Goal: Information Seeking & Learning: Find specific fact

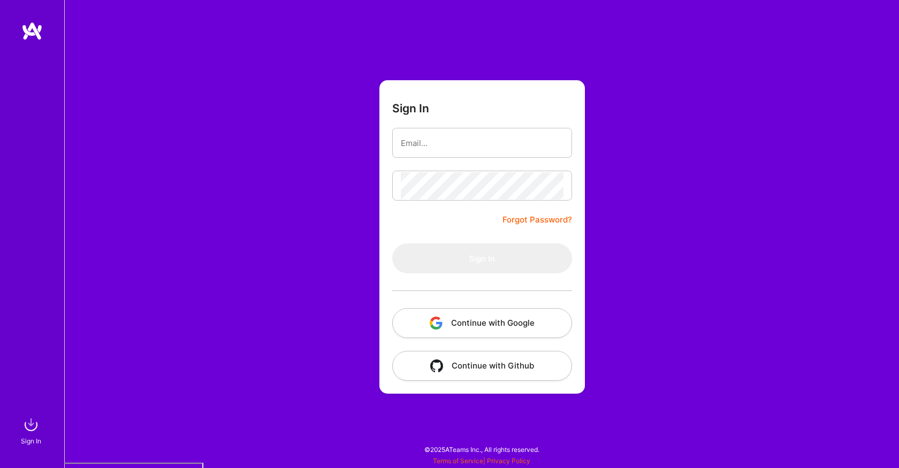
click at [468, 319] on button "Continue with Google" at bounding box center [482, 323] width 180 height 30
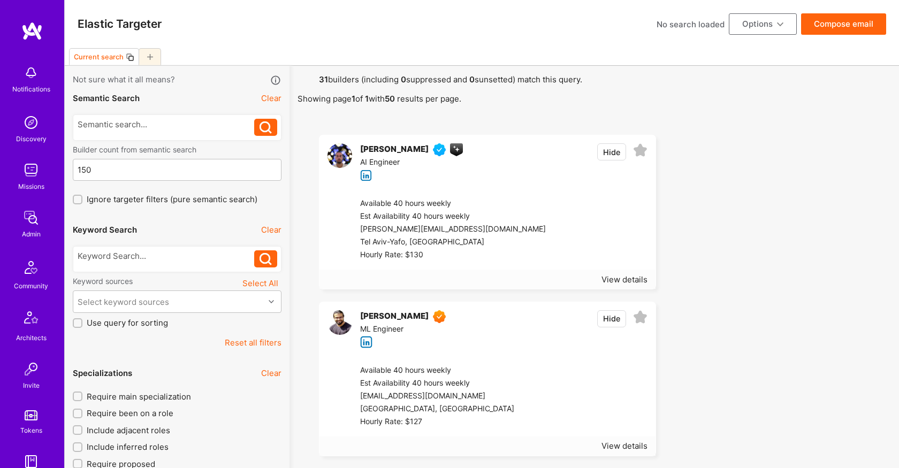
click at [391, 160] on div "AI Engineer" at bounding box center [411, 162] width 103 height 13
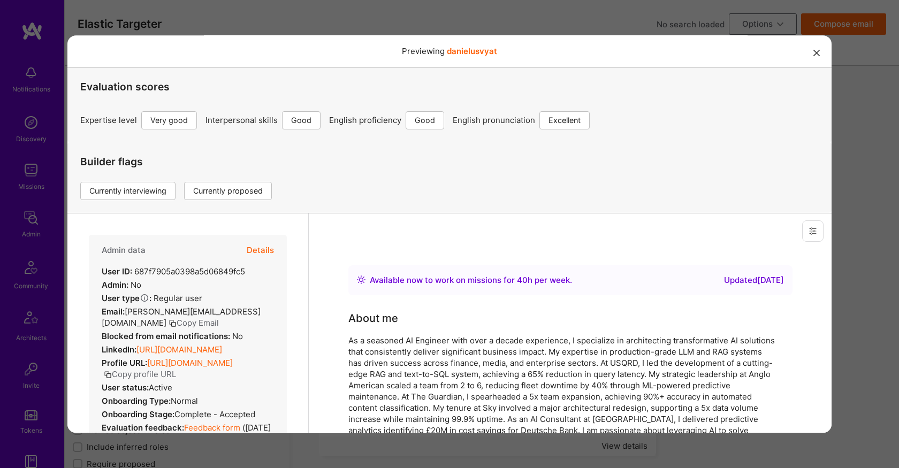
scroll to position [9, 0]
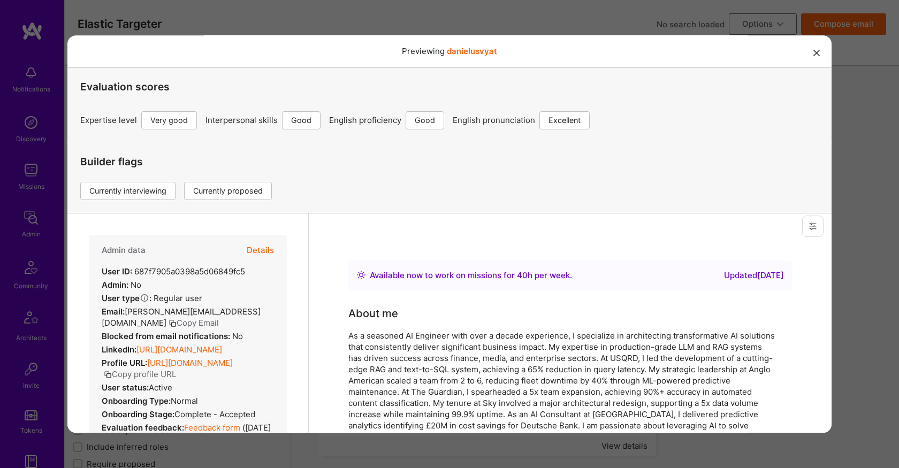
click at [266, 251] on button "Details" at bounding box center [260, 249] width 27 height 31
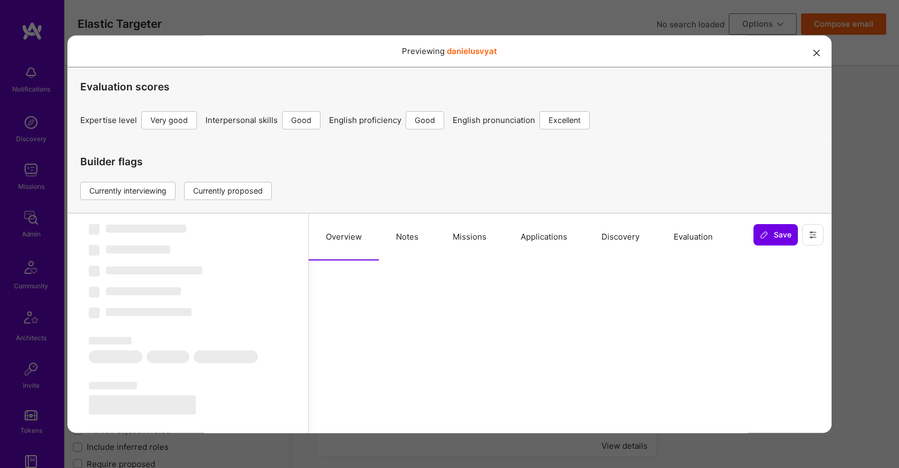
scroll to position [42, 0]
select select "Right Now"
select select "5"
select select "4"
select select "6"
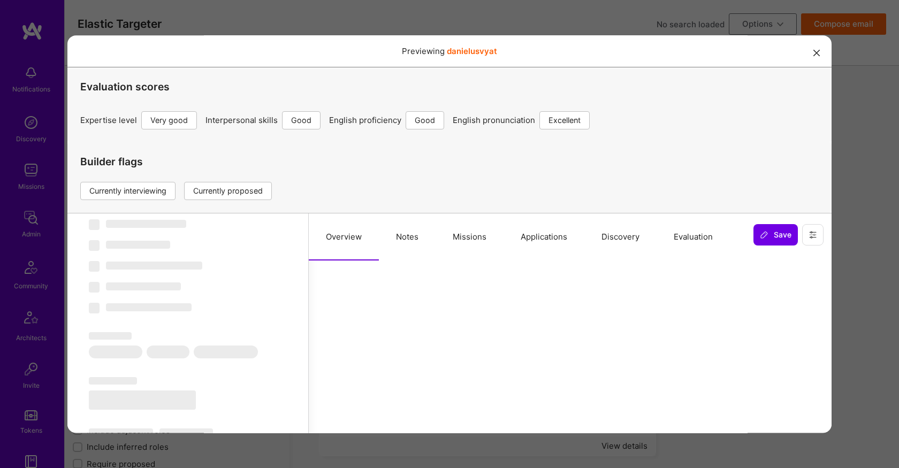
select select "7"
select select "GB"
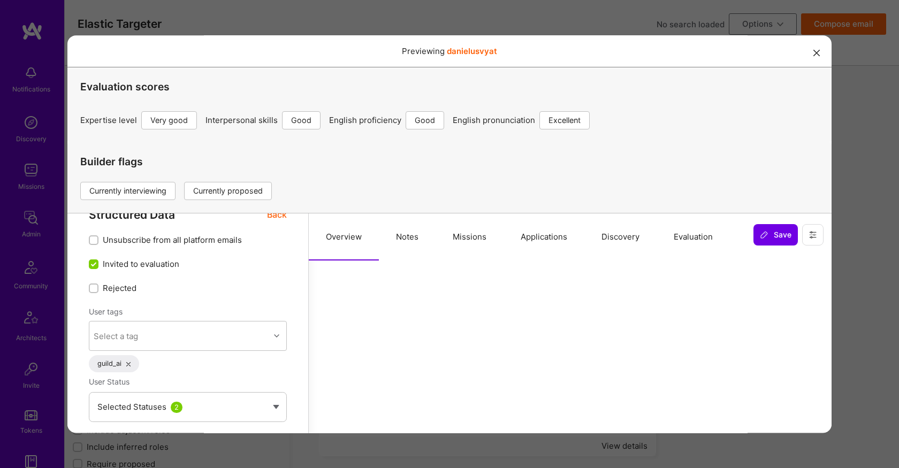
scroll to position [0, 0]
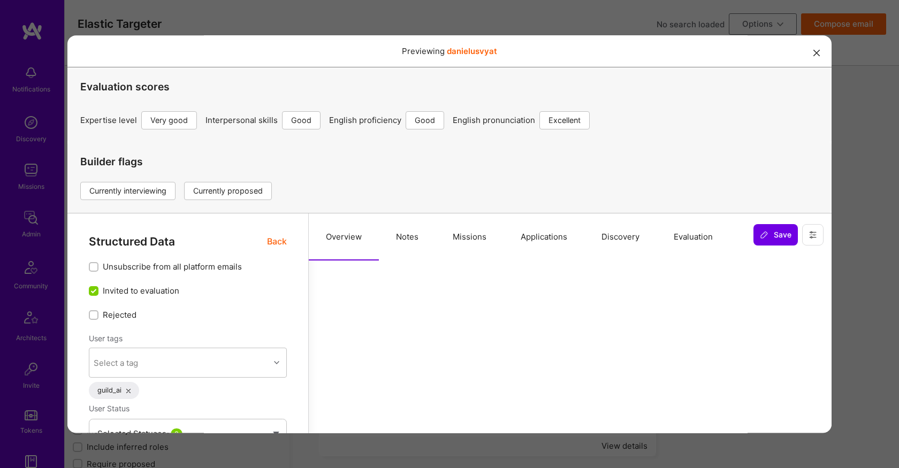
click at [385, 248] on button "Notes" at bounding box center [407, 236] width 57 height 47
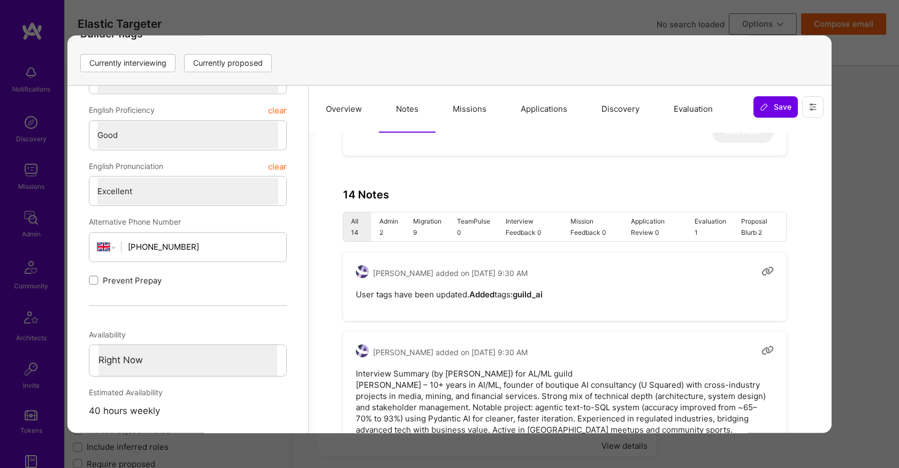
scroll to position [341, 0]
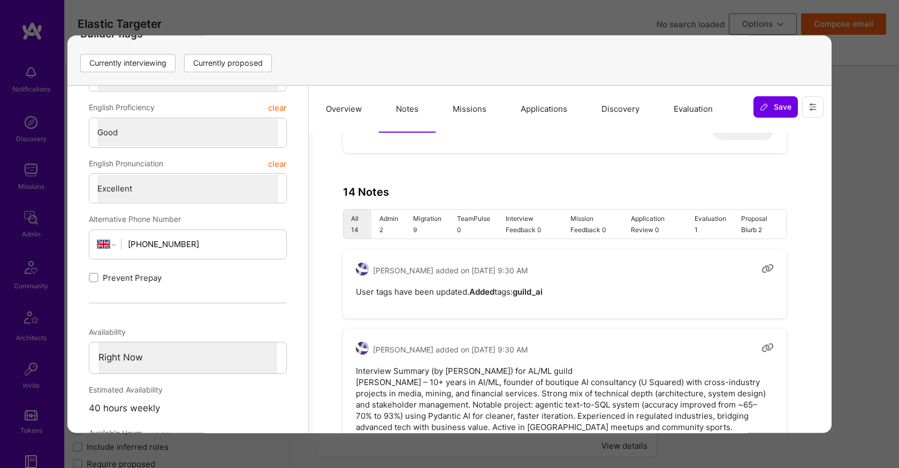
click at [352, 112] on button "Overview" at bounding box center [344, 108] width 70 height 47
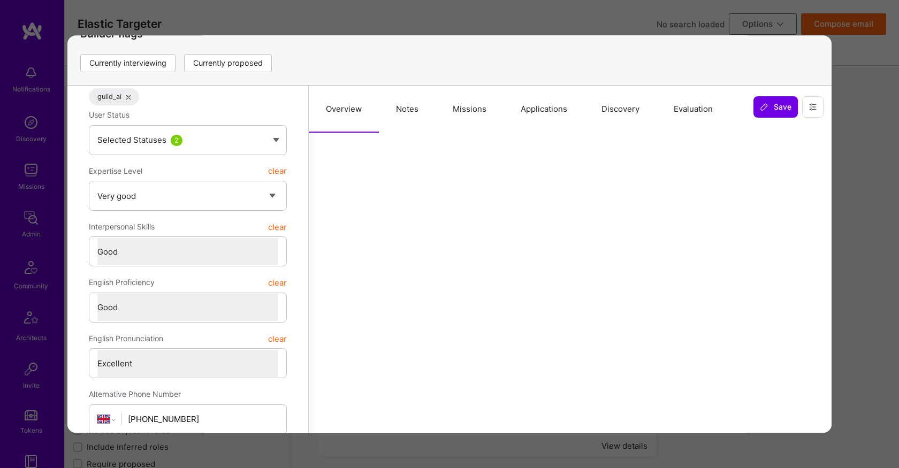
scroll to position [0, 0]
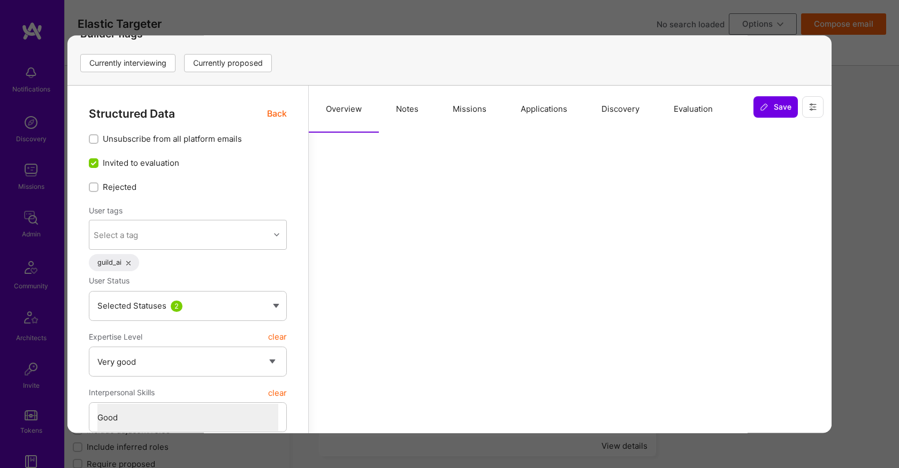
click at [404, 115] on button "Notes" at bounding box center [407, 108] width 57 height 47
type textarea "x"
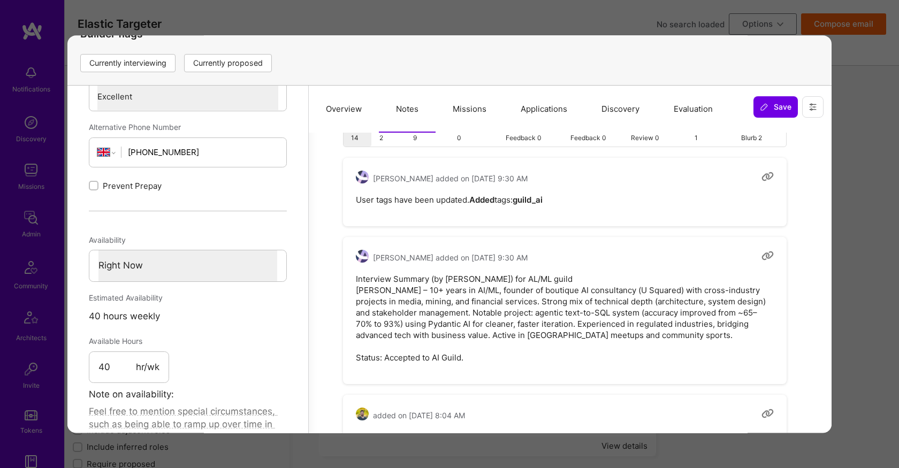
scroll to position [438, 0]
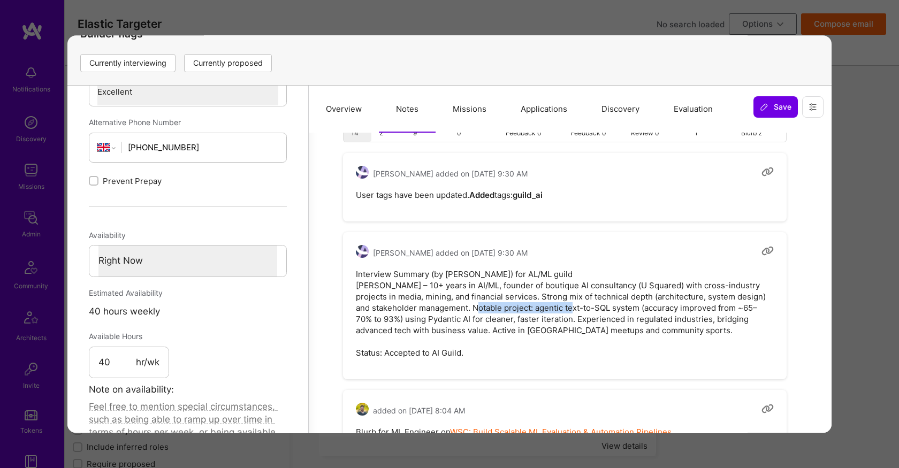
drag, startPoint x: 520, startPoint y: 311, endPoint x: 623, endPoint y: 304, distance: 103.6
click at [623, 304] on pre "Interview Summary (by [PERSON_NAME]) for AL/ML guild [PERSON_NAME] – 10+ years …" at bounding box center [565, 313] width 418 height 90
copy pre "agentic text-to-SQL system"
click at [890, 239] on div "Previewing [PERSON_NAME] Evaluation scores Expertise level Very good Interperso…" at bounding box center [449, 234] width 899 height 468
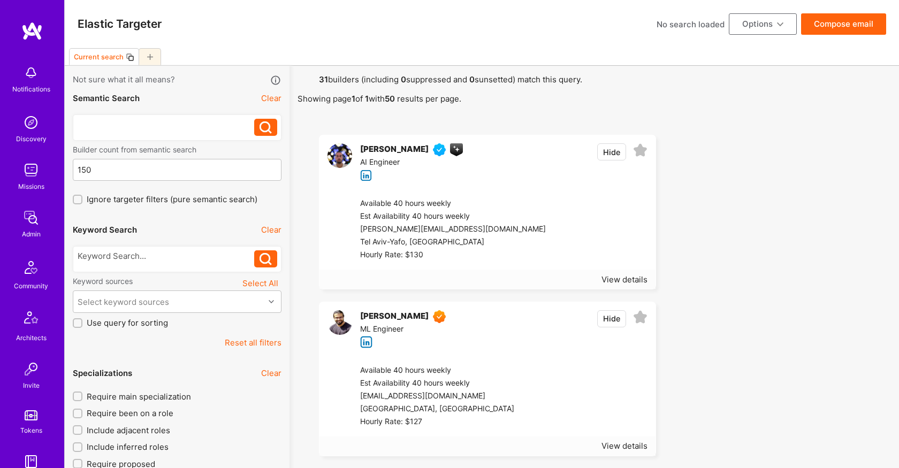
click at [207, 120] on div at bounding box center [166, 124] width 177 height 11
paste div
click at [265, 132] on icon at bounding box center [266, 128] width 12 height 12
click at [618, 282] on div "View details" at bounding box center [625, 279] width 46 height 11
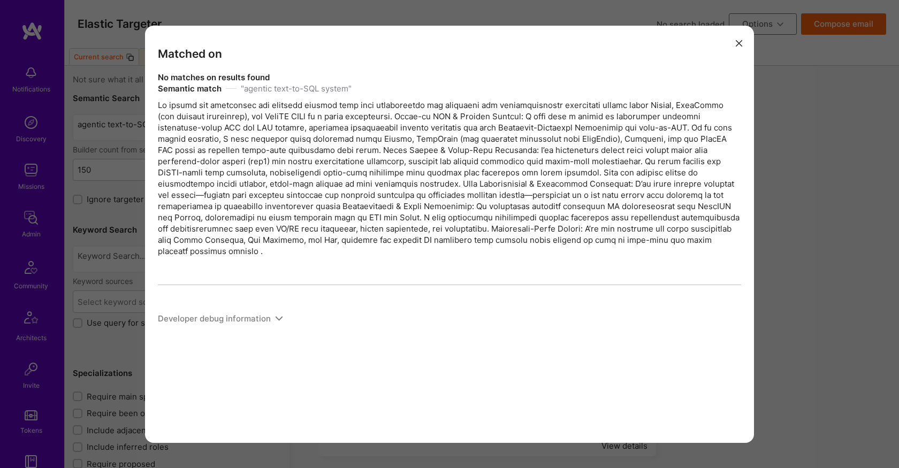
click at [322, 139] on div "Semantic match " agentic text-to-SQL system "" at bounding box center [450, 170] width 584 height 174
click at [171, 110] on div "Semantic match " agentic text-to-SQL system "" at bounding box center [450, 170] width 584 height 174
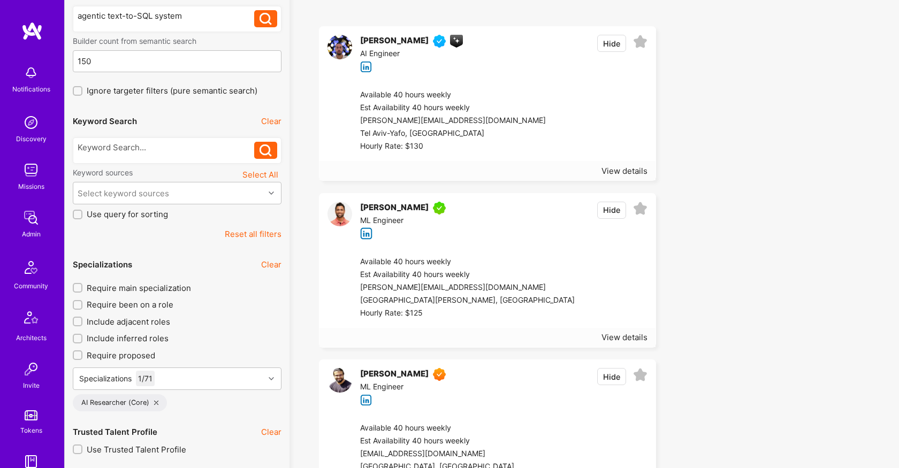
scroll to position [141, 0]
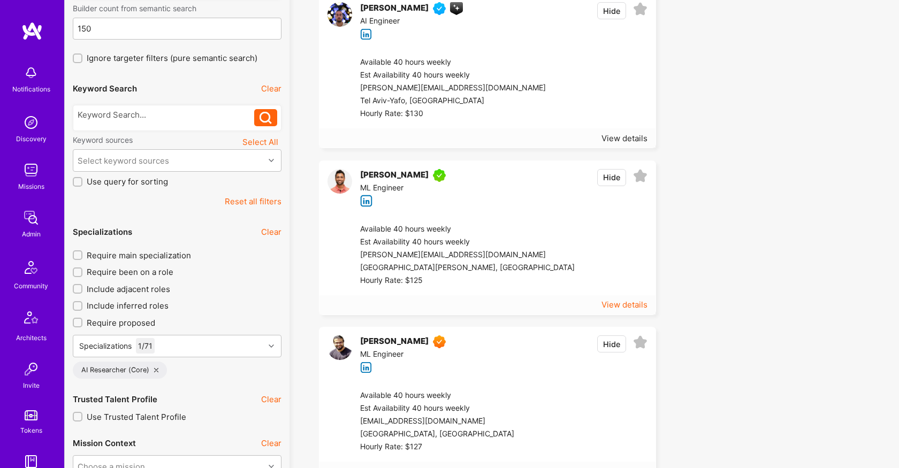
click at [637, 306] on div "View details" at bounding box center [625, 304] width 46 height 11
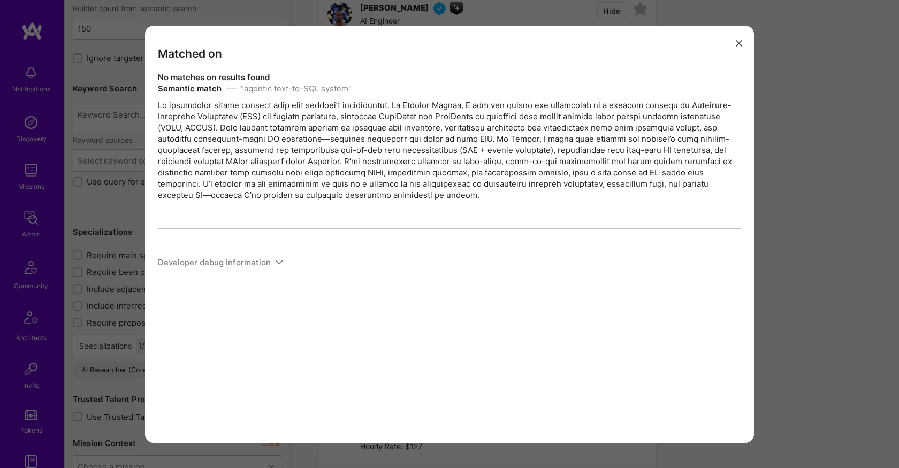
click at [739, 43] on icon "modal" at bounding box center [739, 43] width 6 height 6
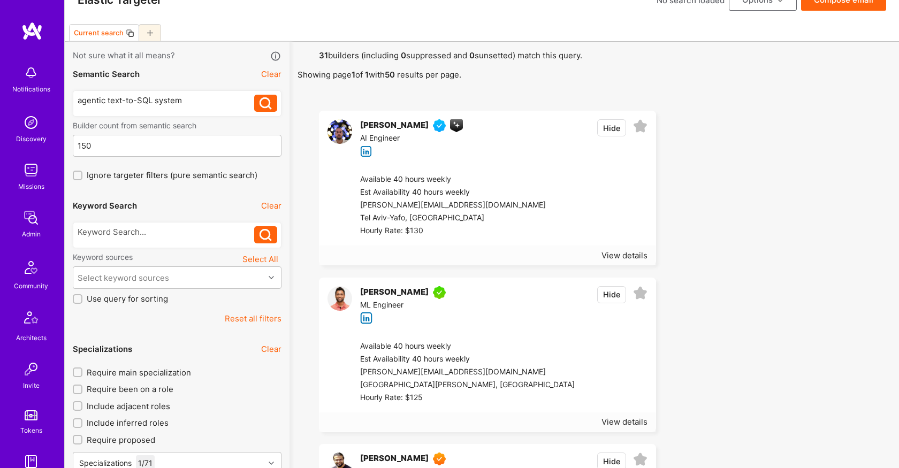
scroll to position [0, 0]
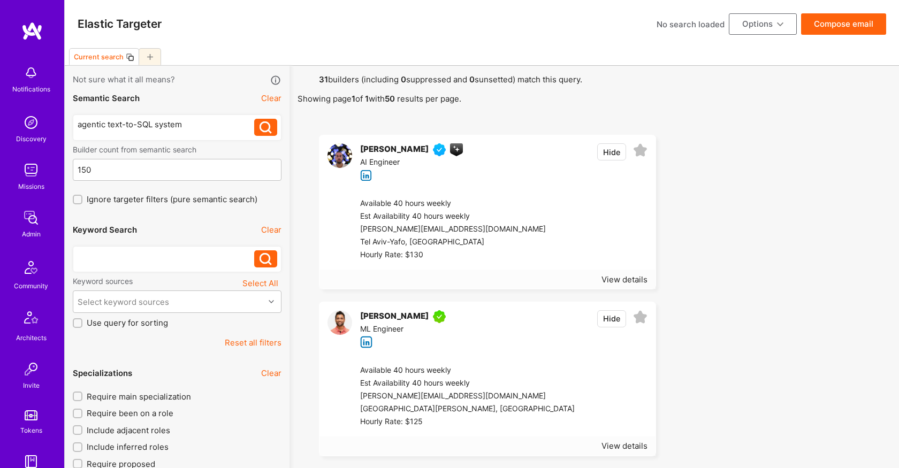
click at [158, 258] on div at bounding box center [166, 256] width 177 height 11
paste div
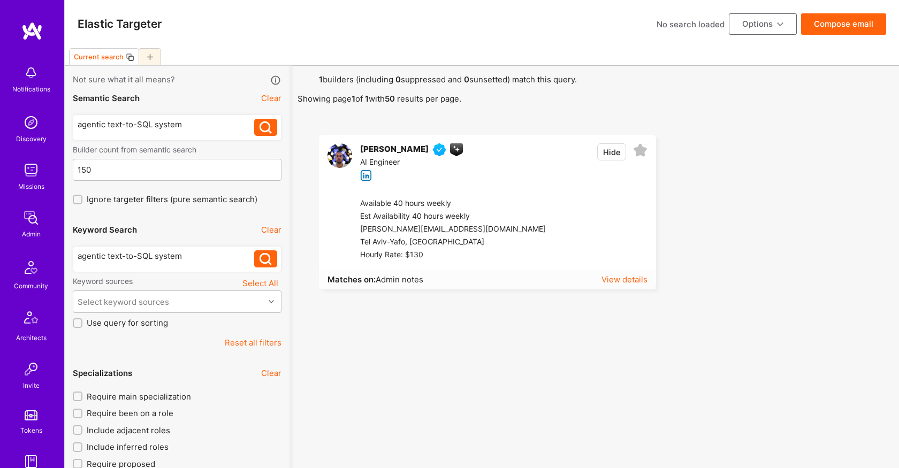
click at [617, 281] on div "View details" at bounding box center [625, 279] width 46 height 11
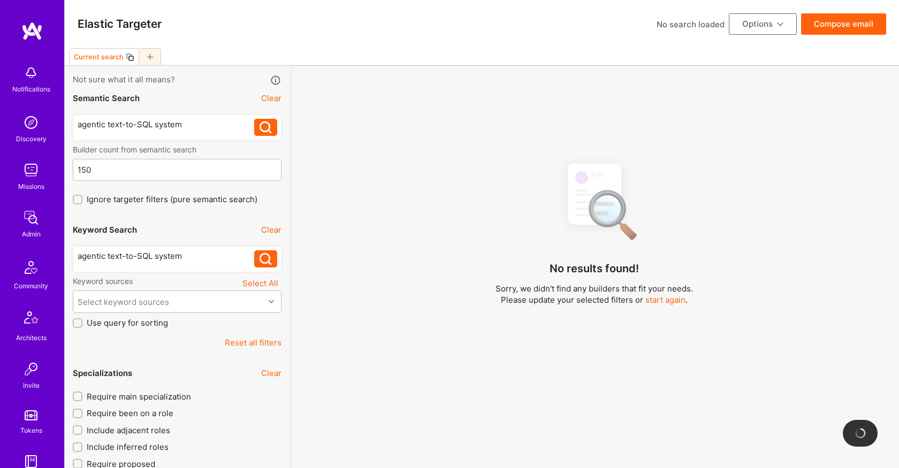
click at [208, 130] on div "agentic text-to-SQL system" at bounding box center [166, 124] width 177 height 11
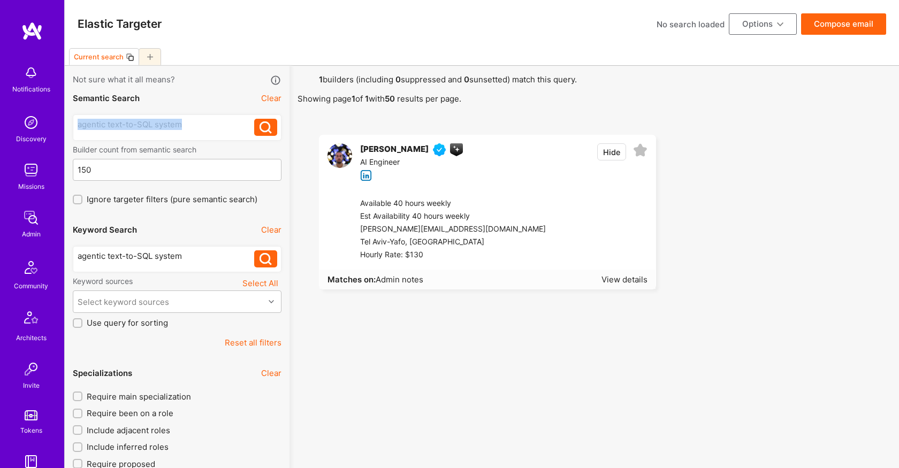
click at [261, 338] on button "Reset all filters" at bounding box center [253, 342] width 57 height 11
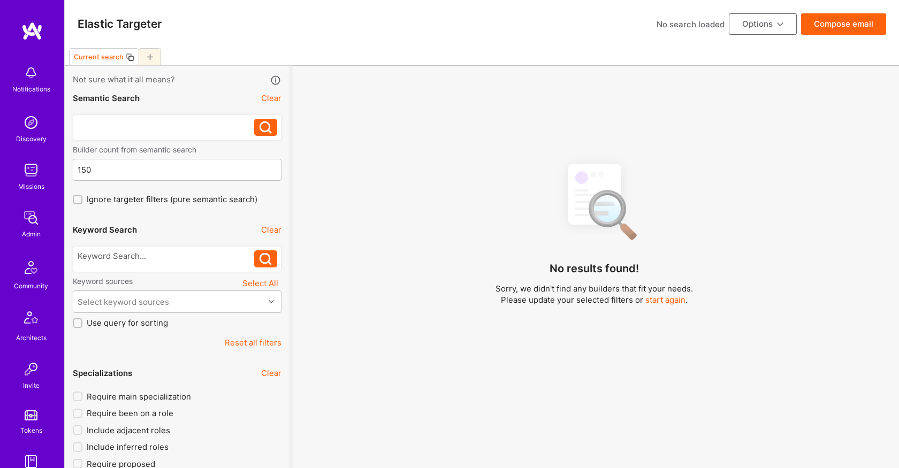
click at [129, 128] on div at bounding box center [166, 124] width 177 height 11
paste div
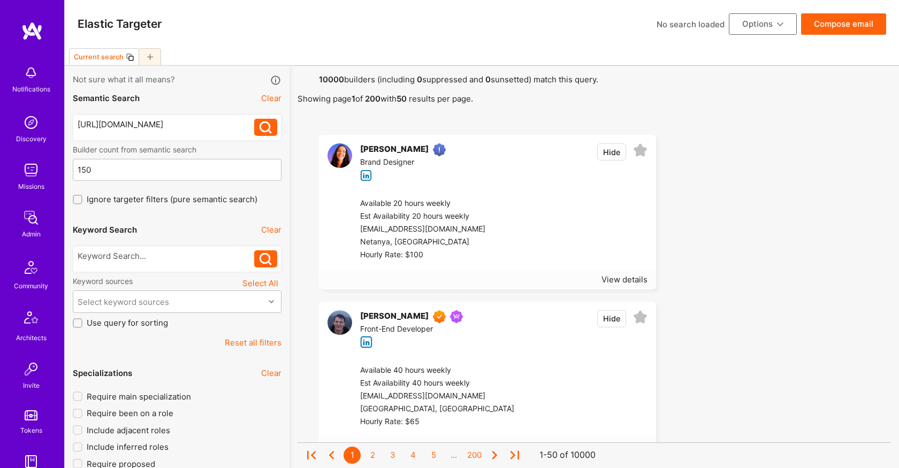
click at [152, 130] on div "https://lovable.dev/projects/f9d287d8-4ac4-45cd-a133-51fe7682bf74?magic_link=mc…" at bounding box center [166, 124] width 177 height 11
